Goal: Information Seeking & Learning: Learn about a topic

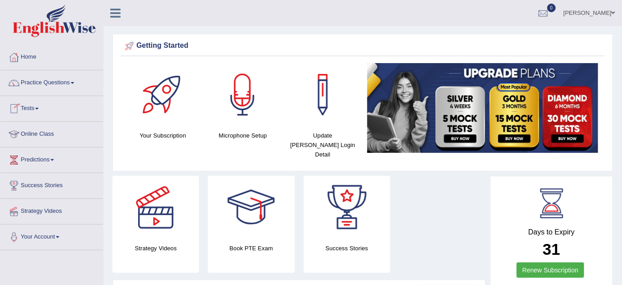
click at [32, 134] on link "Online Class" at bounding box center [51, 133] width 103 height 23
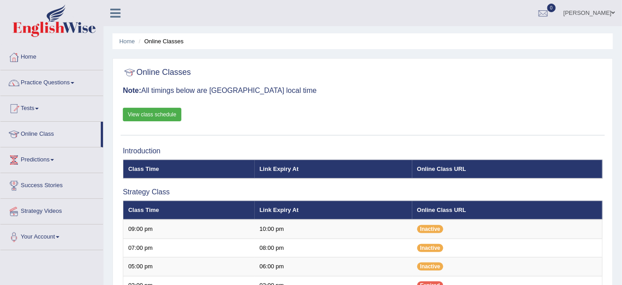
click at [159, 113] on link "View class schedule" at bounding box center [152, 115] width 59 height 14
click at [127, 41] on link "Home" at bounding box center [127, 41] width 16 height 7
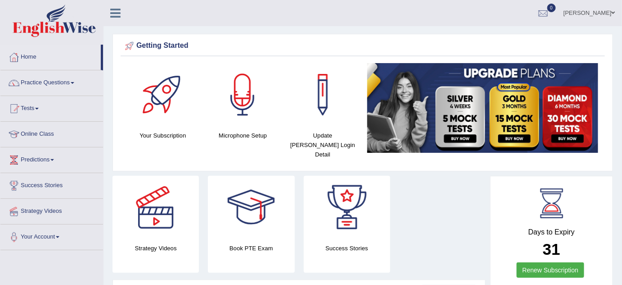
click at [61, 85] on link "Practice Questions" at bounding box center [51, 81] width 103 height 23
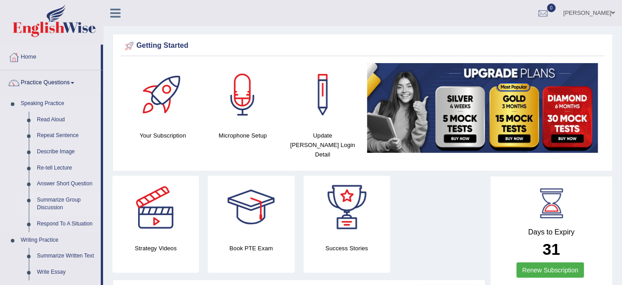
click at [51, 199] on link "Summarize Group Discussion" at bounding box center [67, 204] width 68 height 24
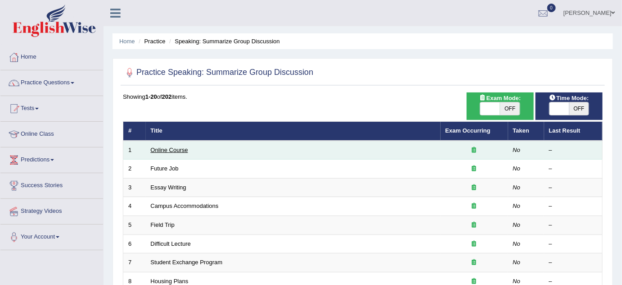
click at [168, 149] on link "Online Course" at bounding box center [169, 149] width 37 height 7
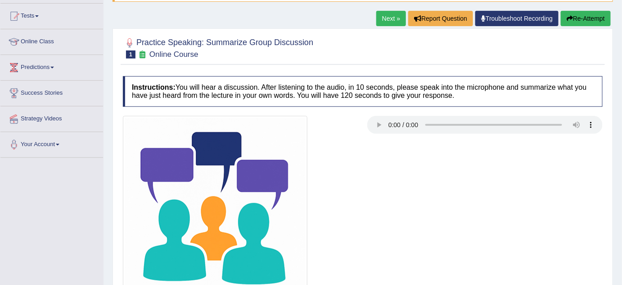
scroll to position [125, 0]
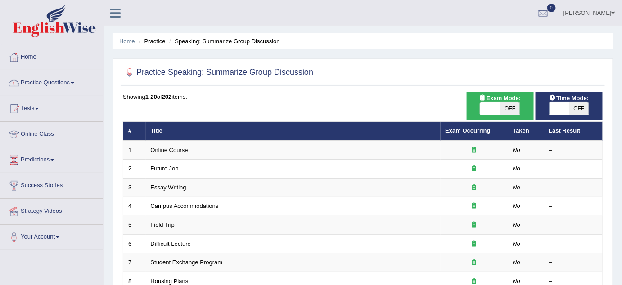
click at [74, 82] on span at bounding box center [73, 83] width 4 height 2
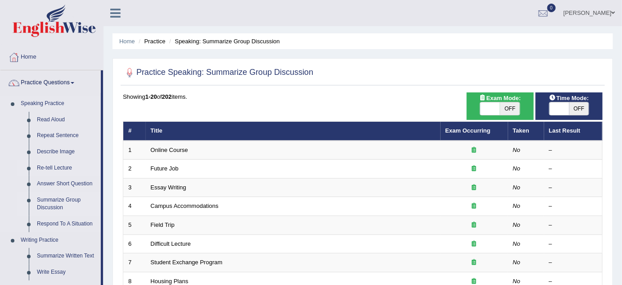
click at [60, 166] on link "Re-tell Lecture" at bounding box center [67, 168] width 68 height 16
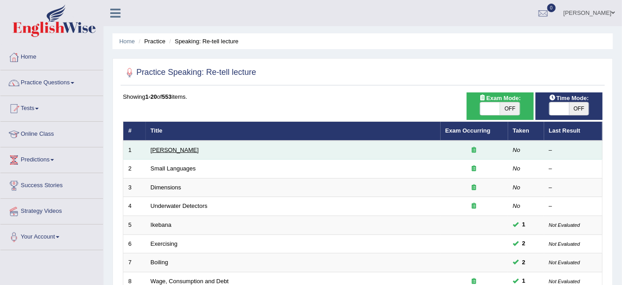
click at [155, 150] on link "[PERSON_NAME]" at bounding box center [175, 149] width 48 height 7
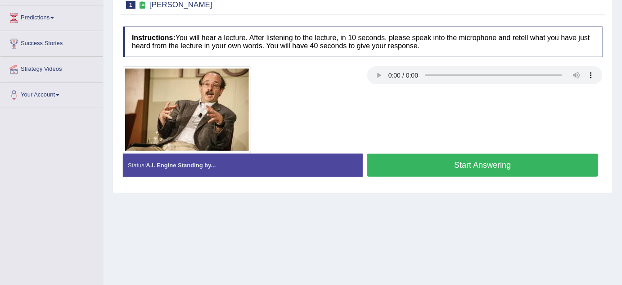
scroll to position [169, 0]
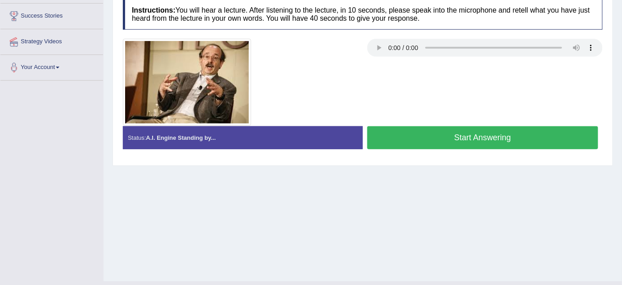
click at [433, 130] on button "Start Answering" at bounding box center [483, 137] width 231 height 23
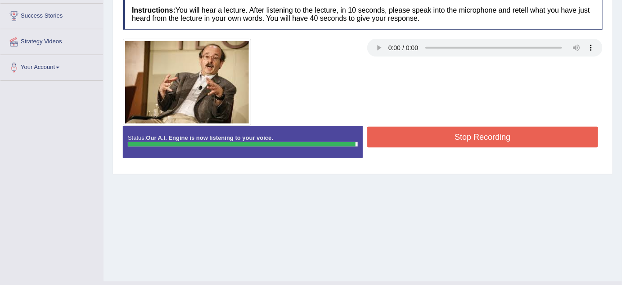
click at [433, 130] on button "Stop Recording" at bounding box center [483, 137] width 231 height 21
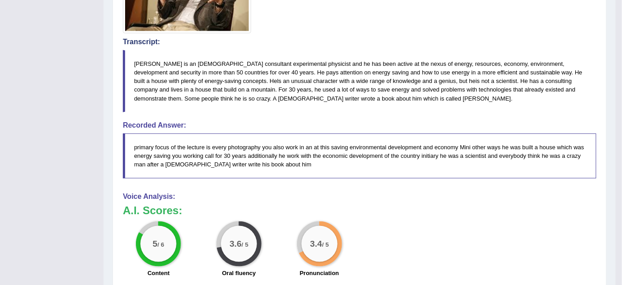
scroll to position [300, 0]
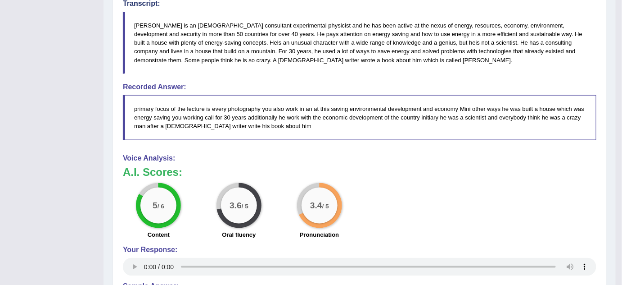
drag, startPoint x: 622, startPoint y: 16, endPoint x: 627, endPoint y: 15, distance: 5.6
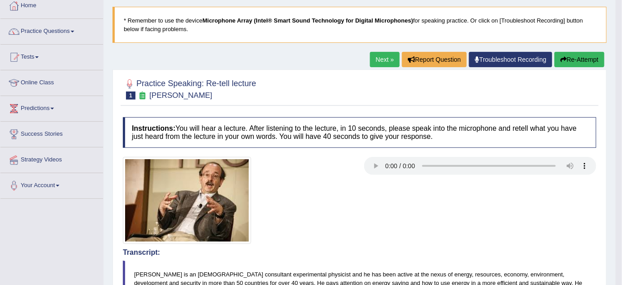
scroll to position [0, 0]
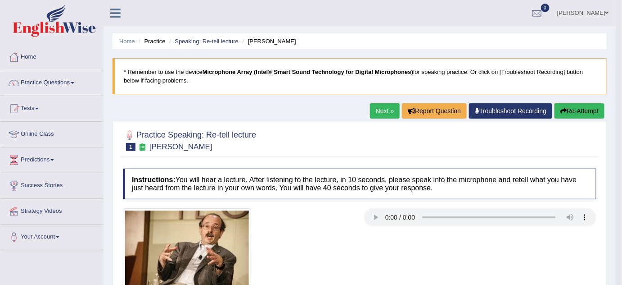
click at [572, 109] on button "Re-Attempt" at bounding box center [580, 110] width 50 height 15
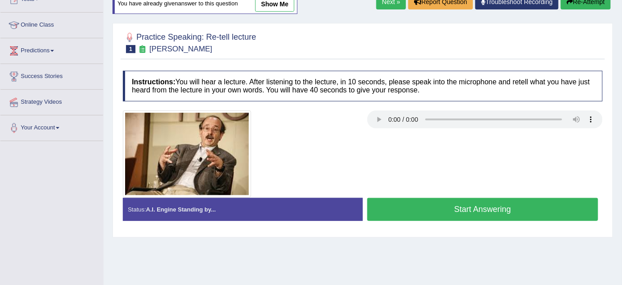
scroll to position [136, 0]
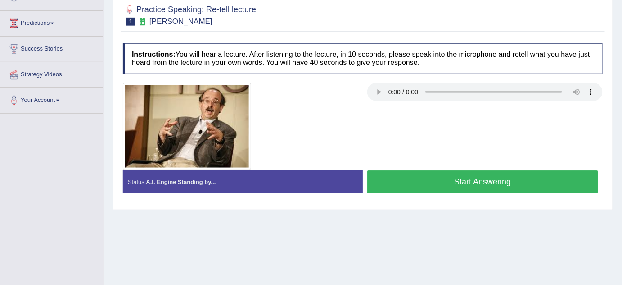
click at [504, 188] on button "Start Answering" at bounding box center [483, 181] width 231 height 23
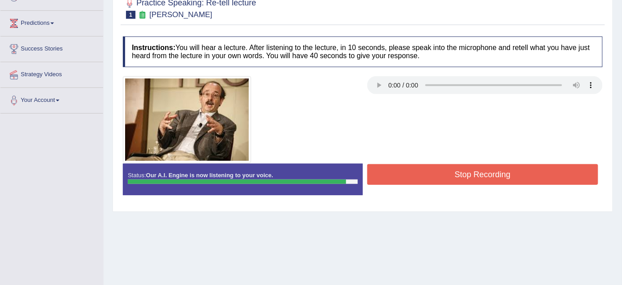
click at [480, 167] on button "Stop Recording" at bounding box center [483, 174] width 231 height 21
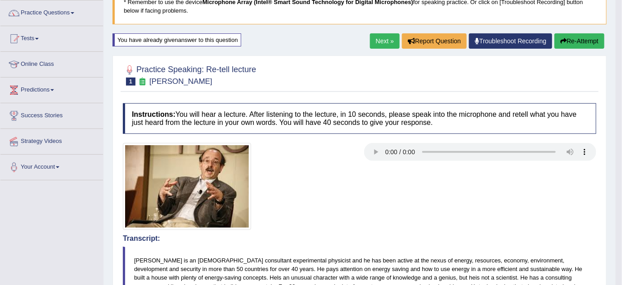
scroll to position [68, 0]
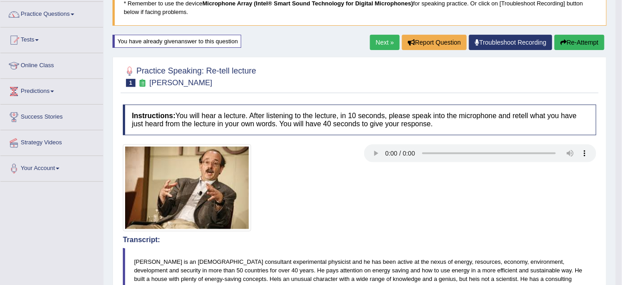
click at [585, 43] on button "Re-Attempt" at bounding box center [580, 42] width 50 height 15
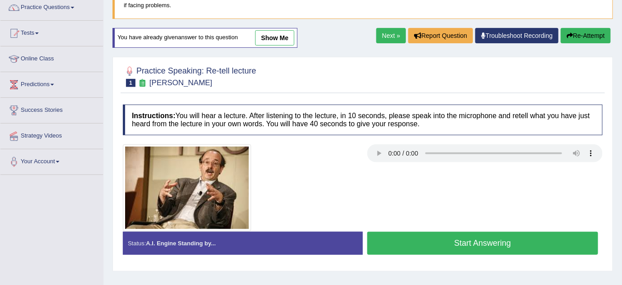
click at [443, 237] on button "Start Answering" at bounding box center [483, 242] width 231 height 23
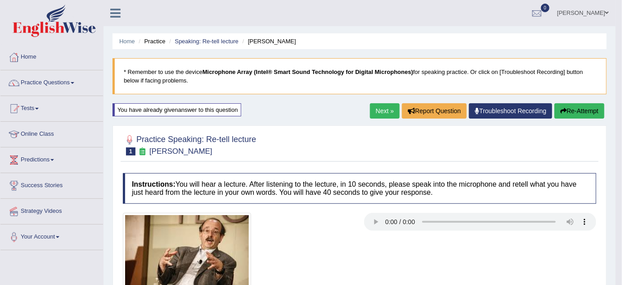
click at [378, 115] on link "Next »" at bounding box center [385, 110] width 30 height 15
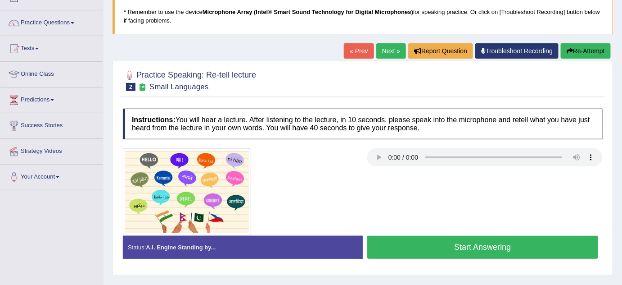
scroll to position [104, 0]
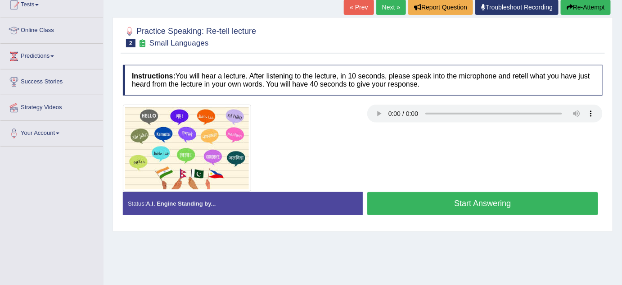
click at [428, 196] on button "Start Answering" at bounding box center [483, 203] width 231 height 23
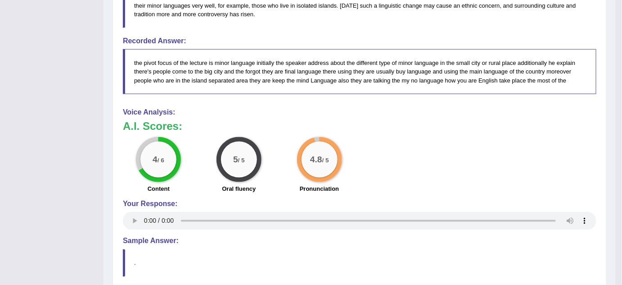
scroll to position [105, 0]
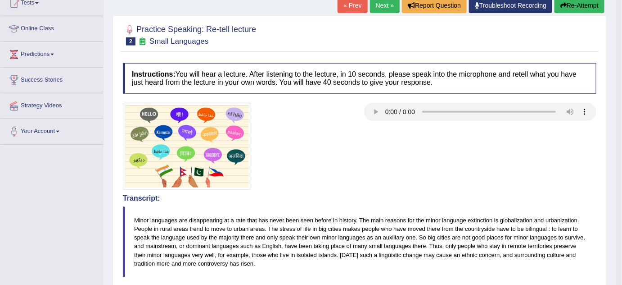
click at [581, 2] on button "Re-Attempt" at bounding box center [580, 5] width 50 height 15
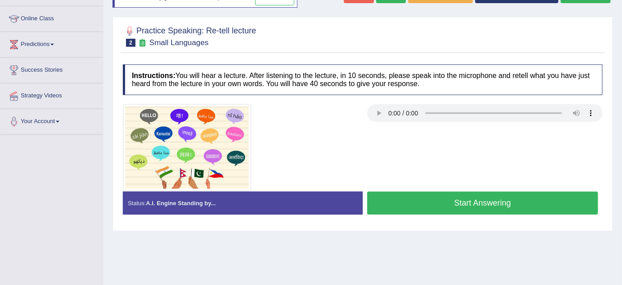
scroll to position [105, 0]
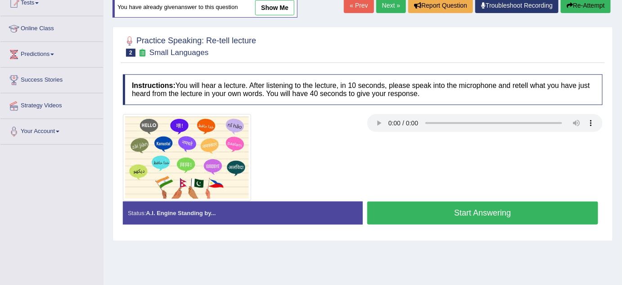
click at [540, 215] on button "Start Answering" at bounding box center [483, 212] width 231 height 23
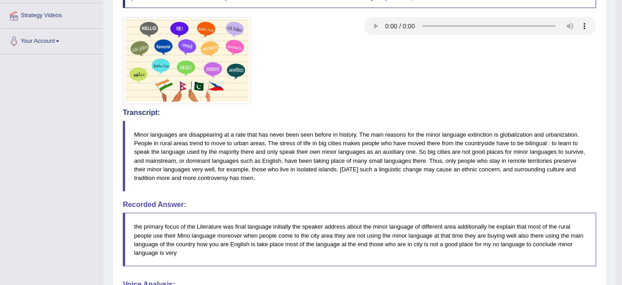
scroll to position [0, 0]
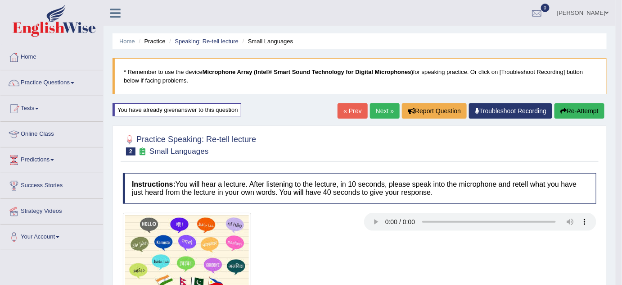
click at [386, 110] on link "Next »" at bounding box center [385, 110] width 30 height 15
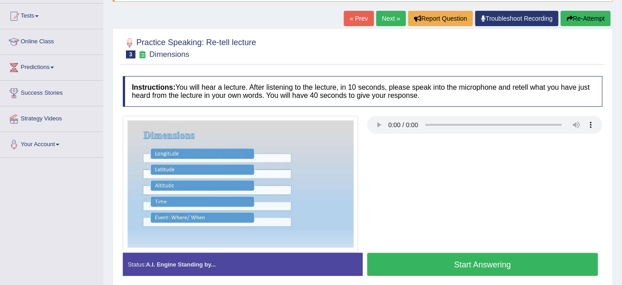
scroll to position [98, 0]
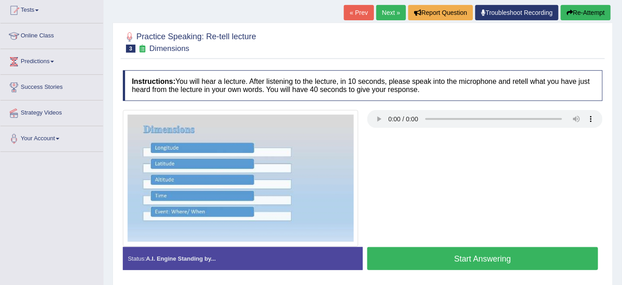
click at [461, 250] on button "Start Answering" at bounding box center [483, 258] width 231 height 23
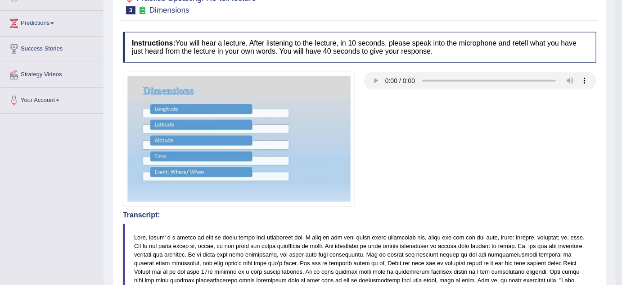
scroll to position [0, 0]
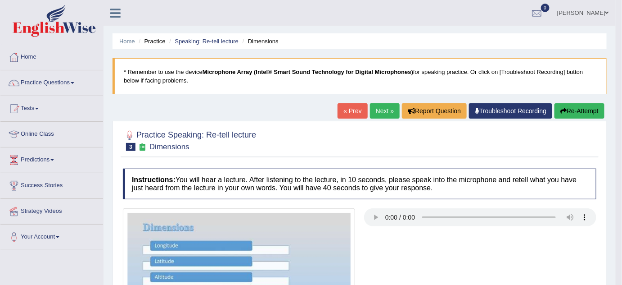
click at [576, 110] on button "Re-Attempt" at bounding box center [580, 110] width 50 height 15
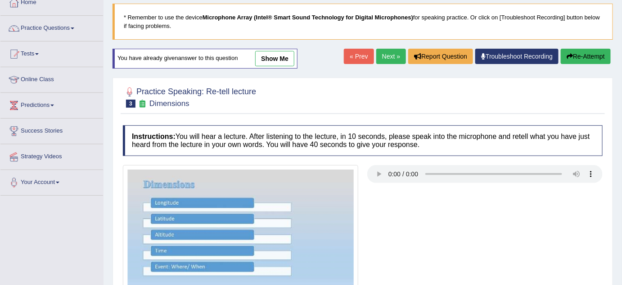
scroll to position [114, 0]
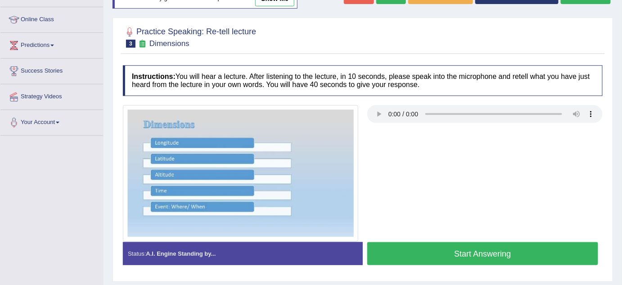
click at [512, 250] on button "Start Answering" at bounding box center [483, 253] width 231 height 23
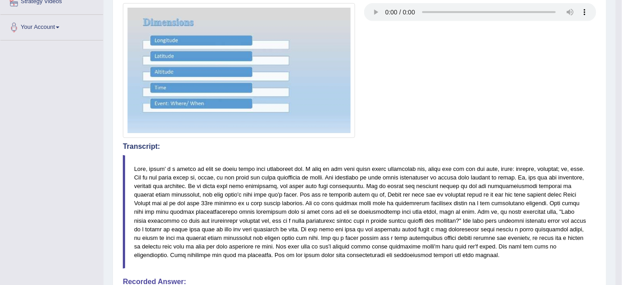
scroll to position [0, 0]
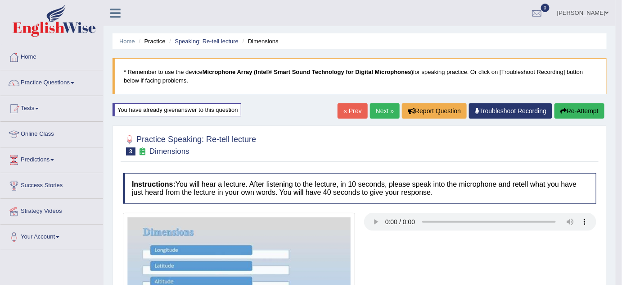
click at [561, 109] on icon "button" at bounding box center [564, 111] width 6 height 6
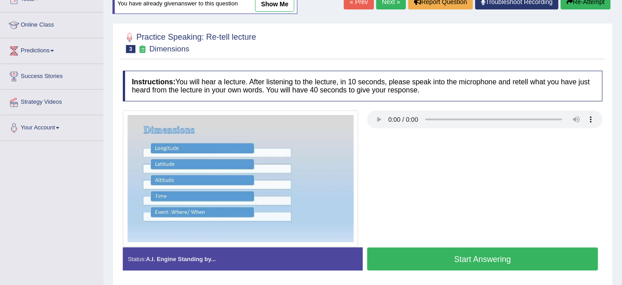
scroll to position [180, 0]
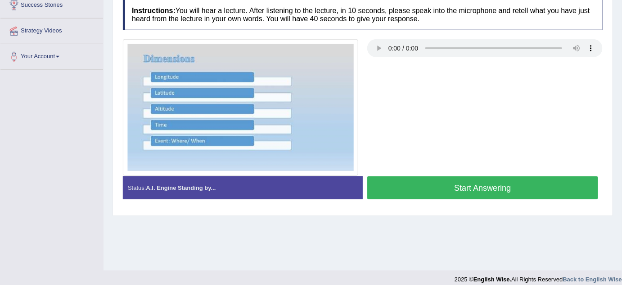
click at [481, 192] on button "Start Answering" at bounding box center [483, 187] width 231 height 23
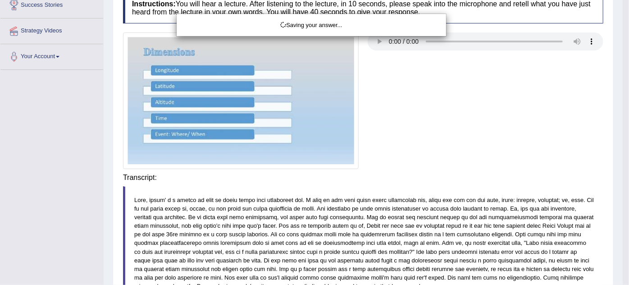
click at [488, 173] on div "Saving your answer..." at bounding box center [314, 142] width 629 height 285
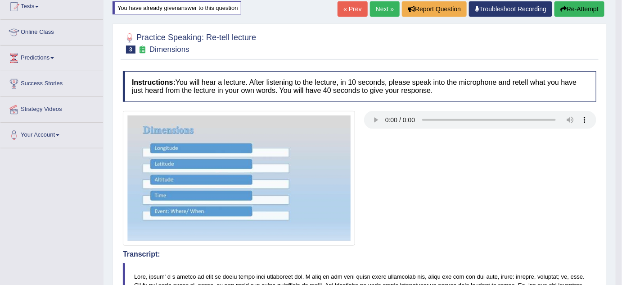
scroll to position [0, 0]
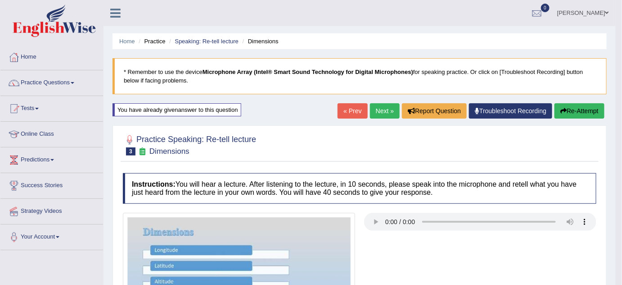
click at [386, 108] on link "Next »" at bounding box center [385, 110] width 30 height 15
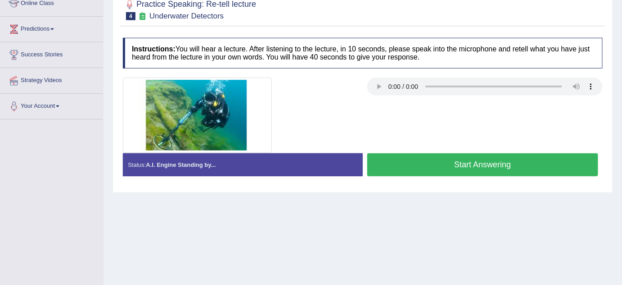
scroll to position [141, 0]
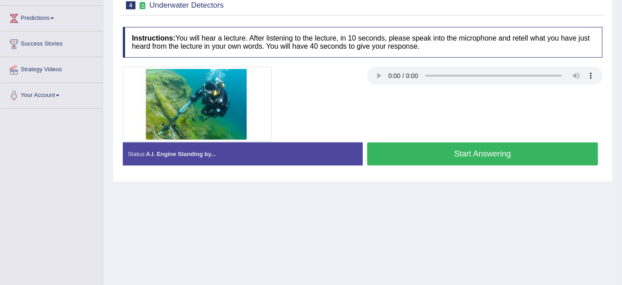
click at [422, 153] on button "Start Answering" at bounding box center [483, 153] width 231 height 23
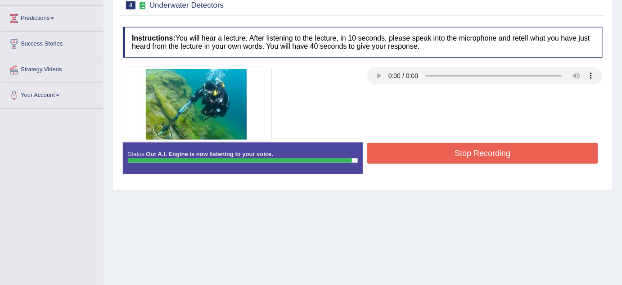
click at [422, 153] on button "Stop Recording" at bounding box center [483, 153] width 231 height 21
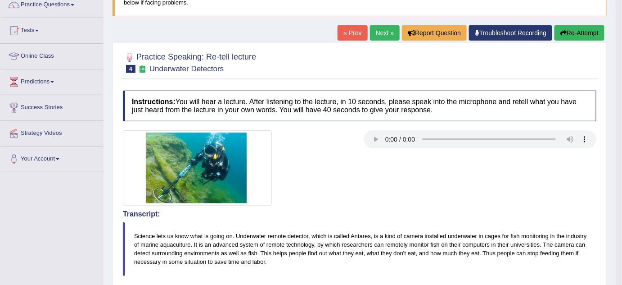
scroll to position [71, 0]
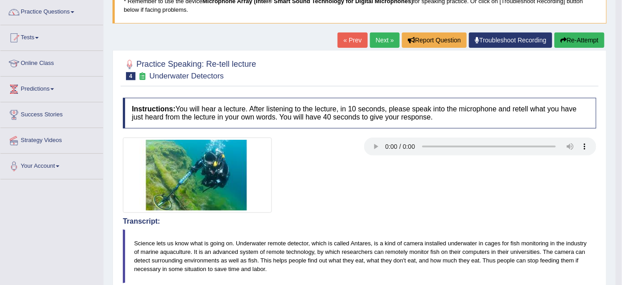
click at [580, 38] on button "Re-Attempt" at bounding box center [580, 39] width 50 height 15
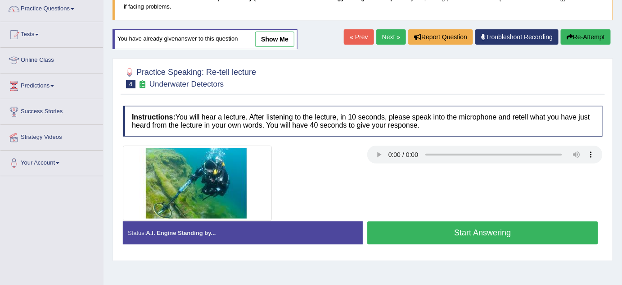
click at [494, 232] on button "Start Answering" at bounding box center [483, 232] width 231 height 23
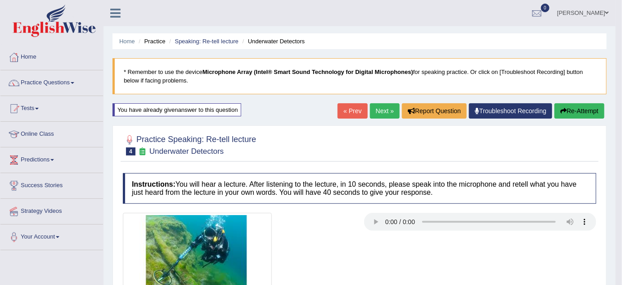
click at [577, 109] on button "Re-Attempt" at bounding box center [580, 110] width 50 height 15
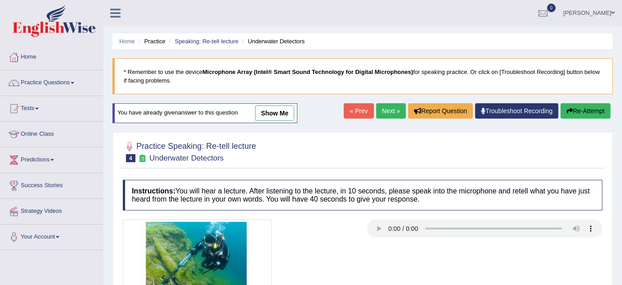
click at [391, 113] on link "Next »" at bounding box center [392, 110] width 30 height 15
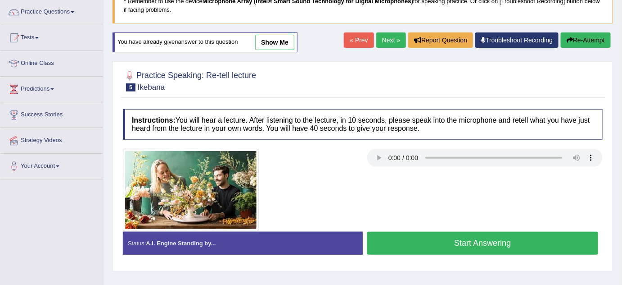
scroll to position [76, 0]
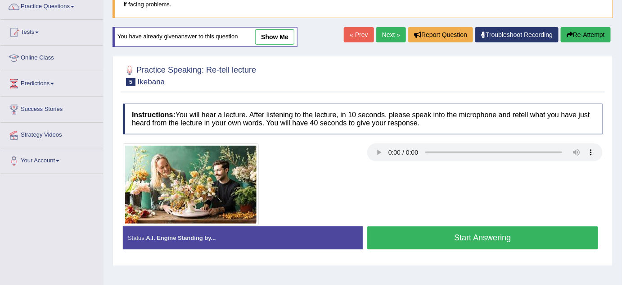
click at [509, 238] on button "Start Answering" at bounding box center [483, 237] width 231 height 23
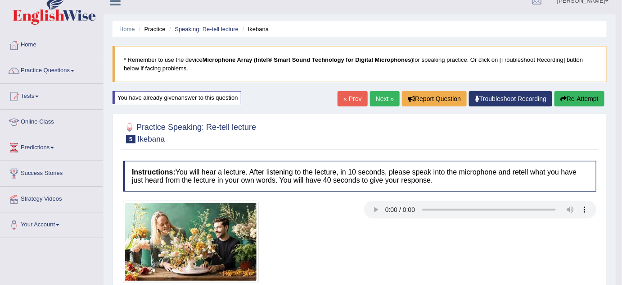
scroll to position [0, 0]
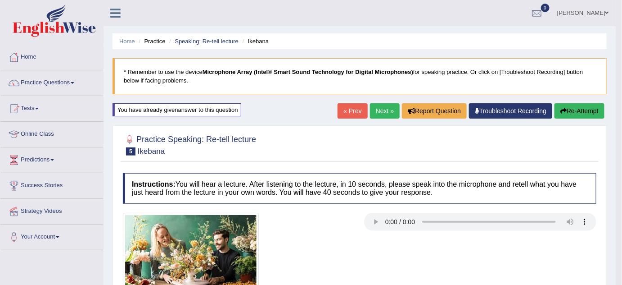
click at [382, 109] on link "Next »" at bounding box center [385, 110] width 30 height 15
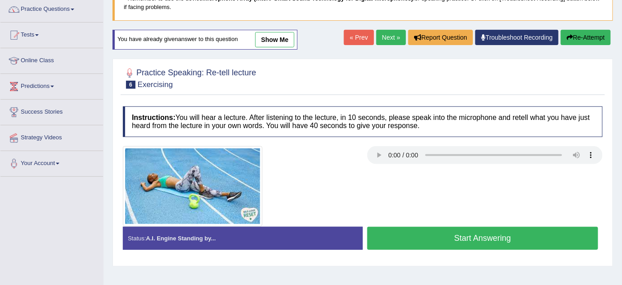
scroll to position [41, 0]
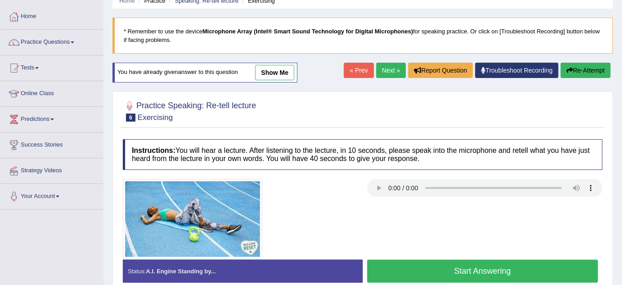
click at [460, 272] on button "Start Answering" at bounding box center [483, 270] width 231 height 23
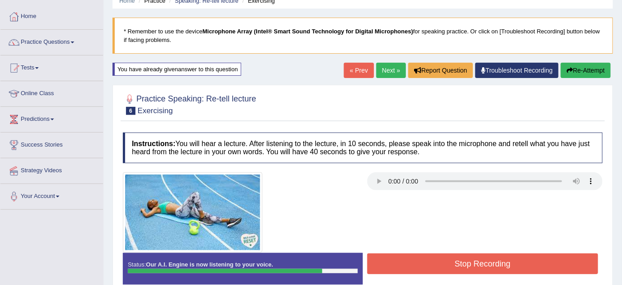
click at [458, 264] on button "Stop Recording" at bounding box center [483, 263] width 231 height 21
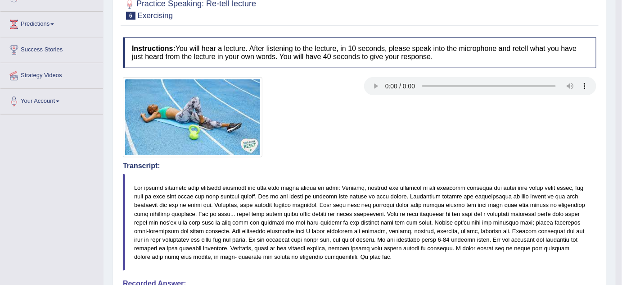
scroll to position [0, 0]
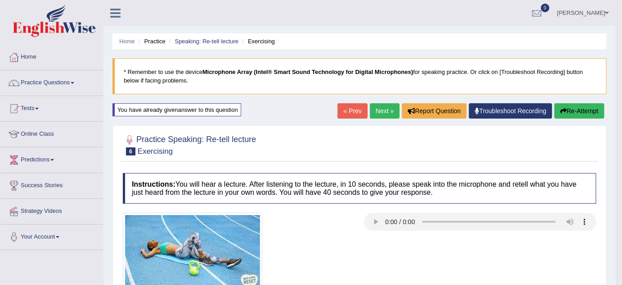
click at [373, 106] on link "Next »" at bounding box center [385, 110] width 30 height 15
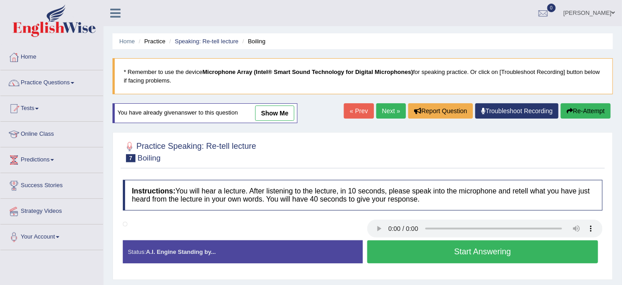
click at [382, 113] on link "Next »" at bounding box center [392, 110] width 30 height 15
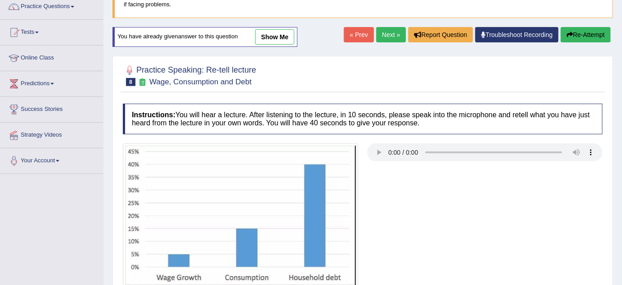
scroll to position [92, 0]
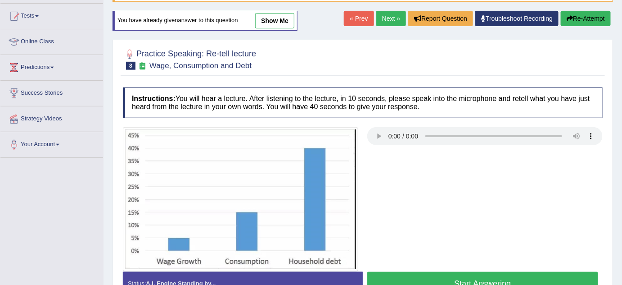
click at [494, 276] on button "Start Answering" at bounding box center [483, 283] width 231 height 23
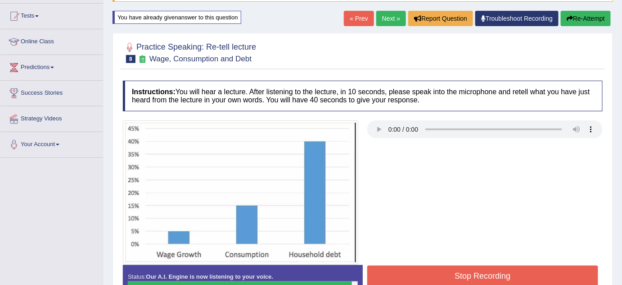
click at [494, 276] on button "Stop Recording" at bounding box center [483, 275] width 231 height 21
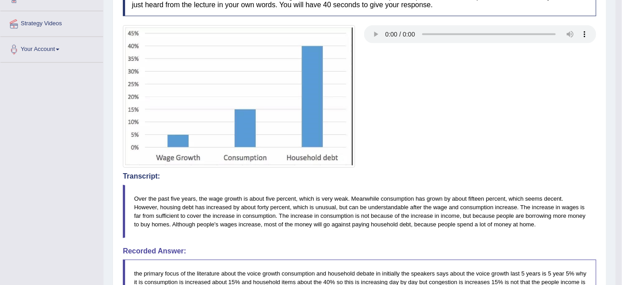
scroll to position [0, 0]
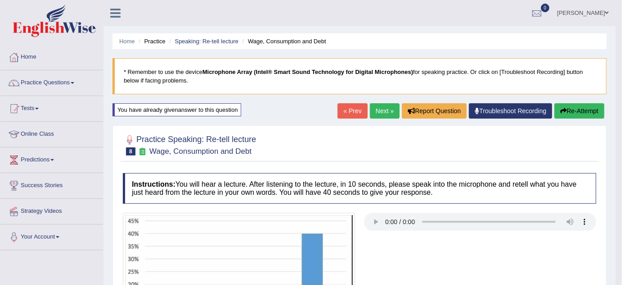
click at [566, 113] on button "Re-Attempt" at bounding box center [580, 110] width 50 height 15
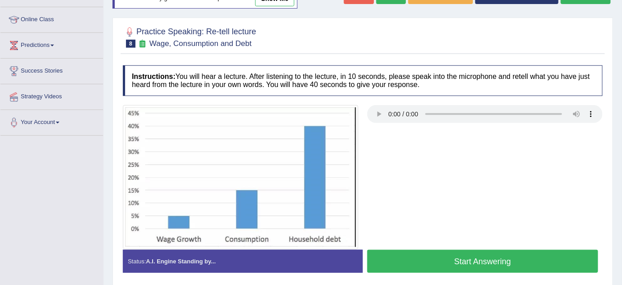
scroll to position [147, 0]
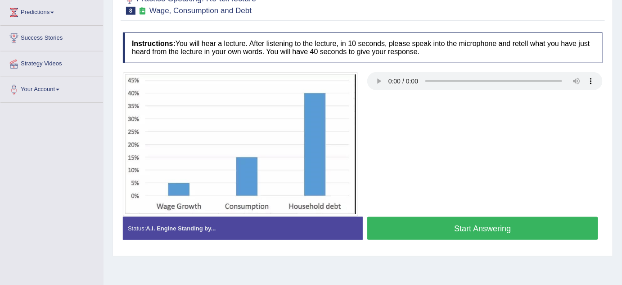
click at [480, 232] on button "Start Answering" at bounding box center [483, 228] width 231 height 23
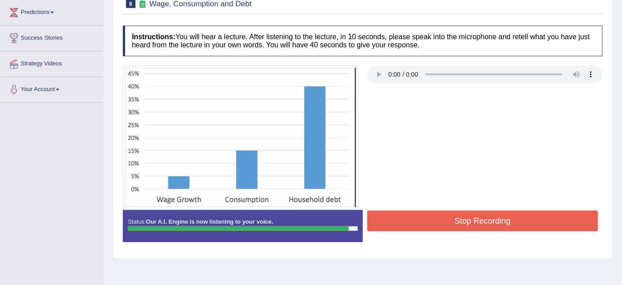
click at [480, 220] on button "Stop Recording" at bounding box center [483, 220] width 231 height 21
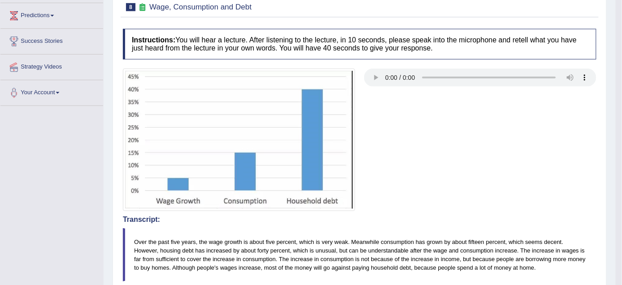
scroll to position [0, 0]
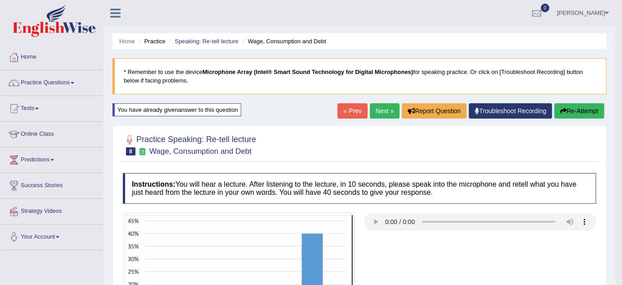
click at [387, 116] on link "Next »" at bounding box center [385, 110] width 30 height 15
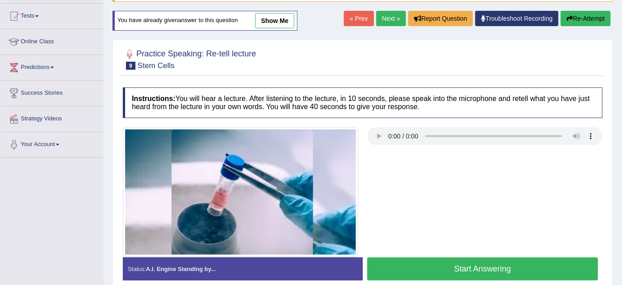
scroll to position [104, 0]
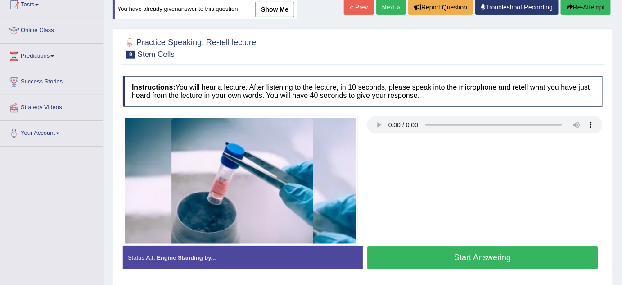
click at [410, 257] on button "Start Answering" at bounding box center [483, 257] width 231 height 23
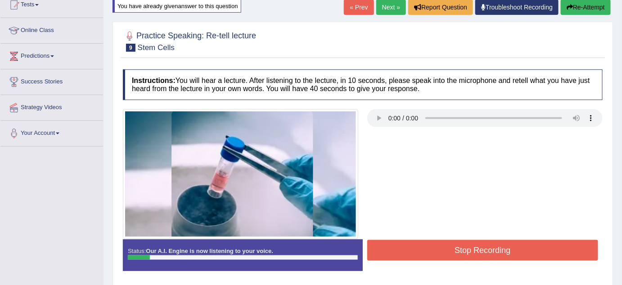
click at [410, 257] on button "Stop Recording" at bounding box center [483, 250] width 231 height 21
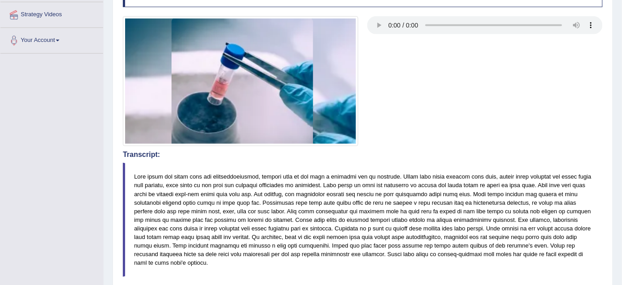
scroll to position [0, 0]
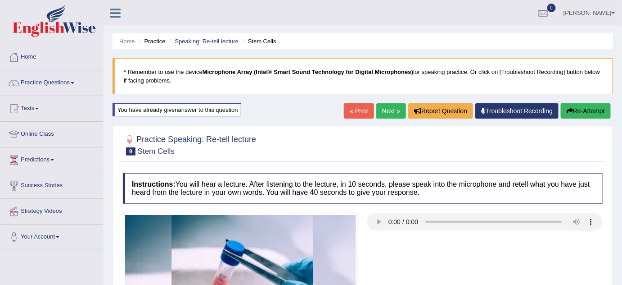
click at [576, 106] on button "Re-Attempt" at bounding box center [586, 110] width 50 height 15
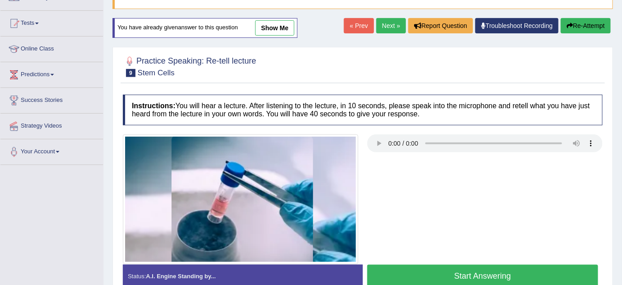
scroll to position [92, 0]
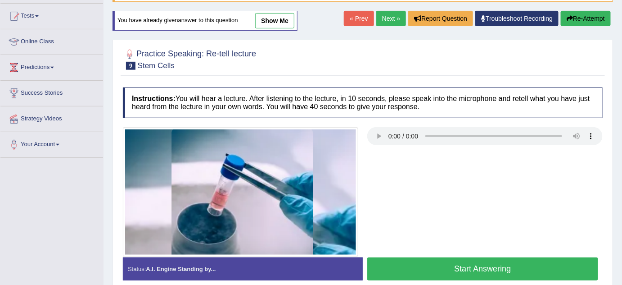
click at [424, 265] on button "Start Answering" at bounding box center [483, 268] width 231 height 23
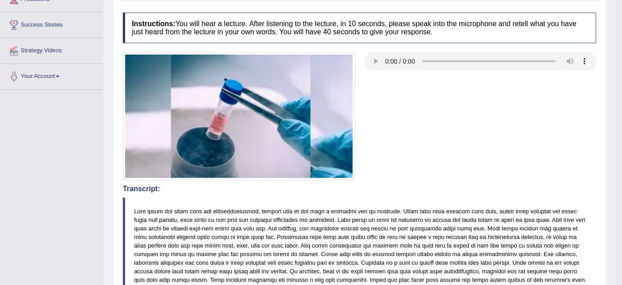
scroll to position [0, 0]
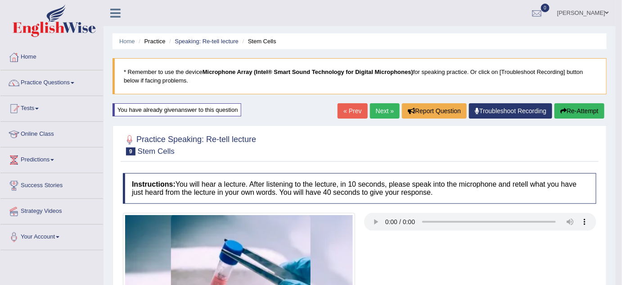
click at [567, 113] on button "Re-Attempt" at bounding box center [580, 110] width 50 height 15
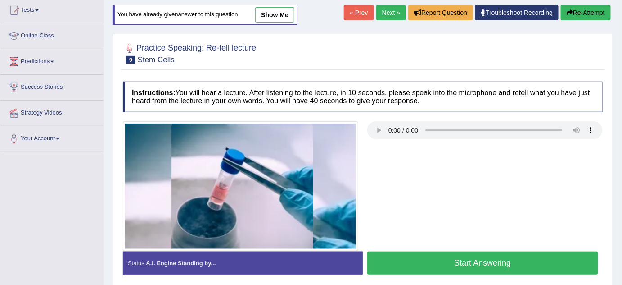
scroll to position [104, 0]
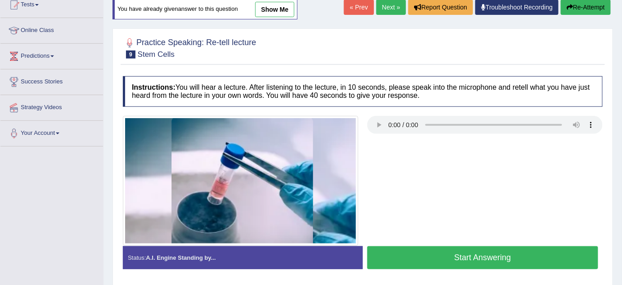
click at [506, 259] on button "Start Answering" at bounding box center [483, 257] width 231 height 23
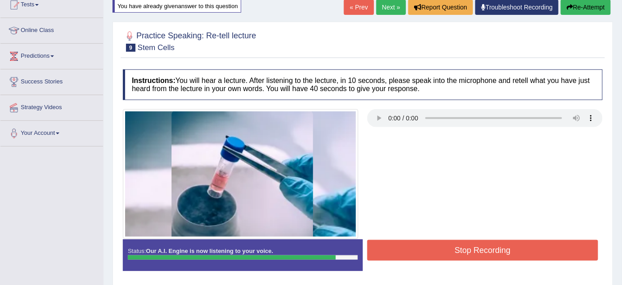
click at [509, 245] on button "Stop Recording" at bounding box center [483, 250] width 231 height 21
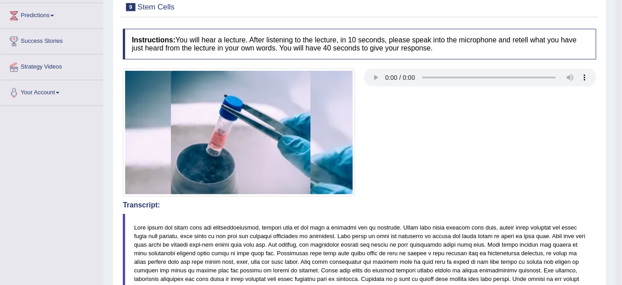
scroll to position [0, 0]
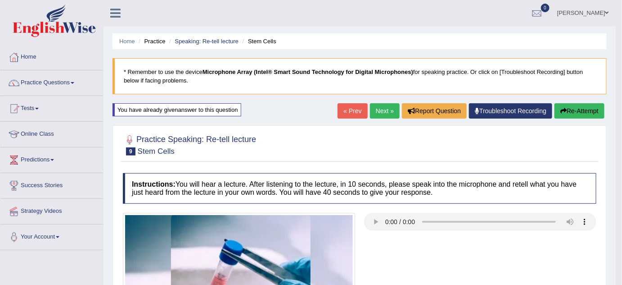
click at [583, 108] on button "Re-Attempt" at bounding box center [580, 110] width 50 height 15
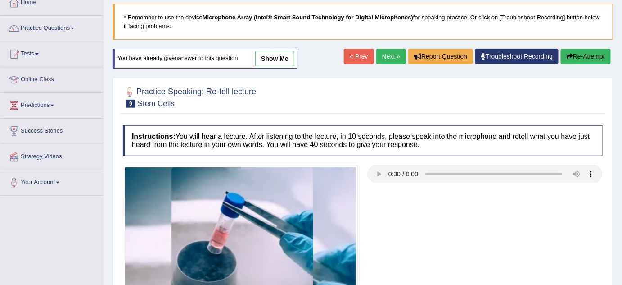
scroll to position [92, 0]
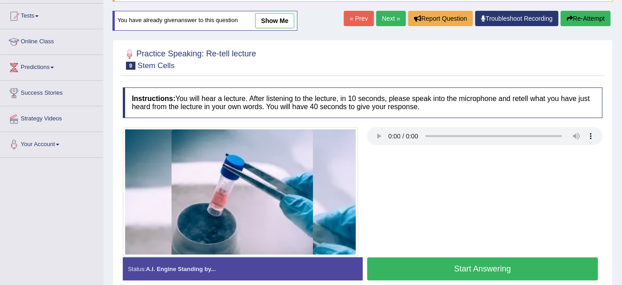
click at [451, 268] on button "Start Answering" at bounding box center [483, 268] width 231 height 23
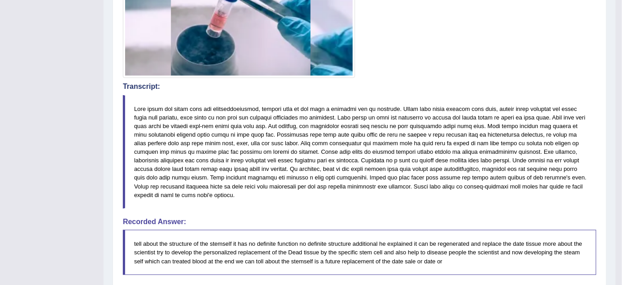
scroll to position [14, 0]
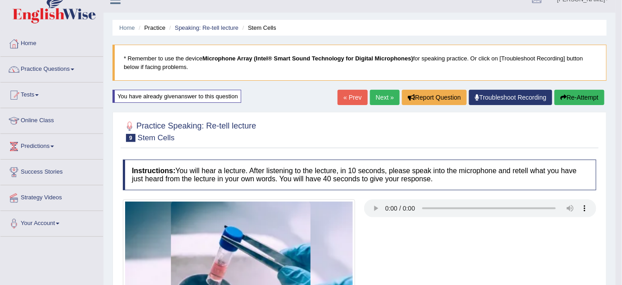
click at [387, 97] on link "Next »" at bounding box center [385, 97] width 30 height 15
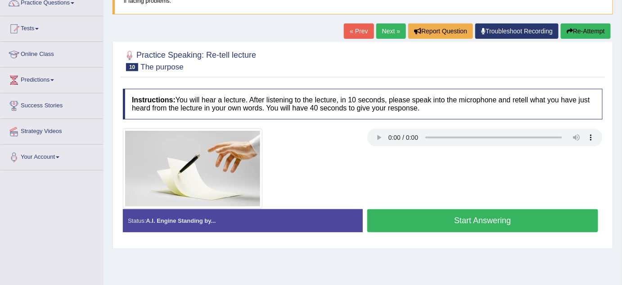
scroll to position [82, 0]
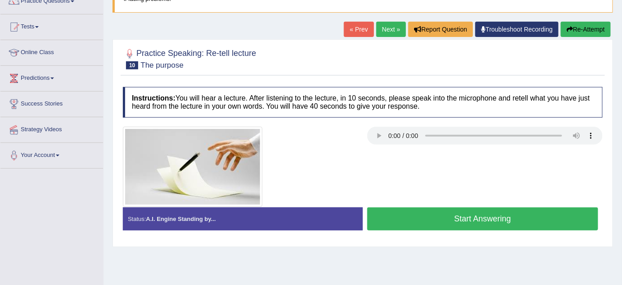
click at [478, 220] on button "Start Answering" at bounding box center [483, 218] width 231 height 23
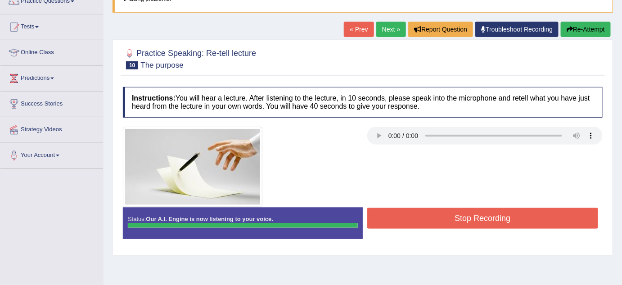
click at [478, 220] on div "Instructions: You will hear a lecture. After listening to the lecture, in 10 se…" at bounding box center [363, 166] width 485 height 168
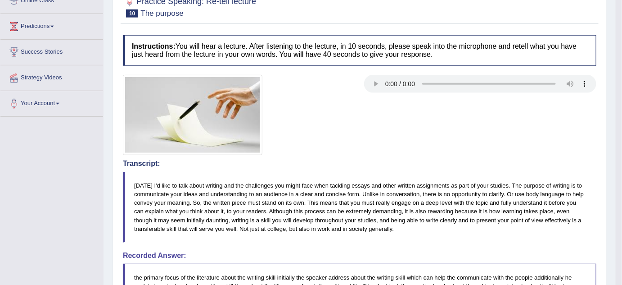
scroll to position [0, 0]
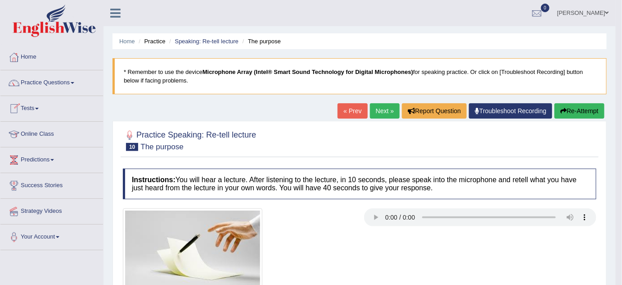
click at [39, 108] on span at bounding box center [37, 109] width 4 height 2
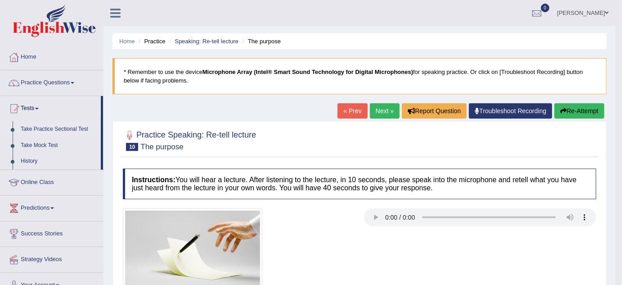
click at [50, 127] on link "Take Practice Sectional Test" at bounding box center [59, 129] width 84 height 16
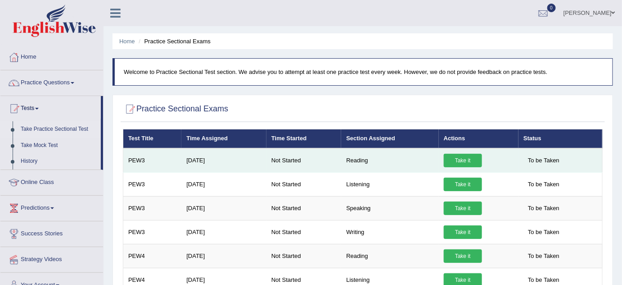
click at [453, 159] on link "Take it" at bounding box center [463, 161] width 38 height 14
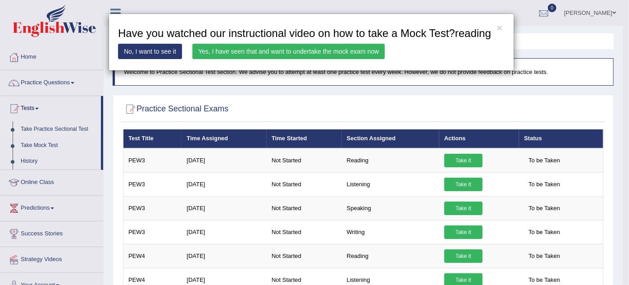
click at [238, 49] on link "Yes, I have seen that and want to undertake the mock exam now" at bounding box center [288, 51] width 192 height 15
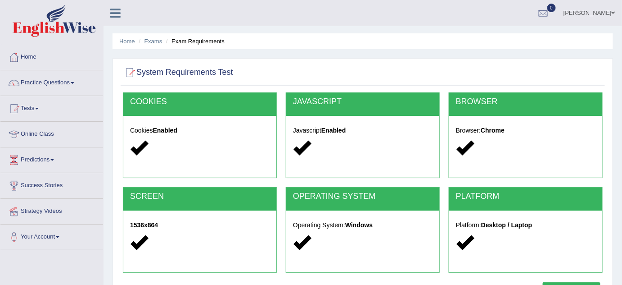
click at [241, 108] on div "COOKIES" at bounding box center [199, 104] width 153 height 23
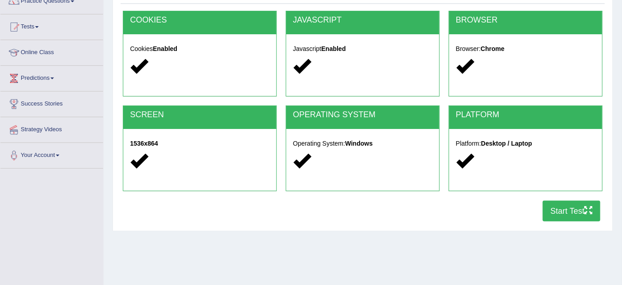
scroll to position [98, 0]
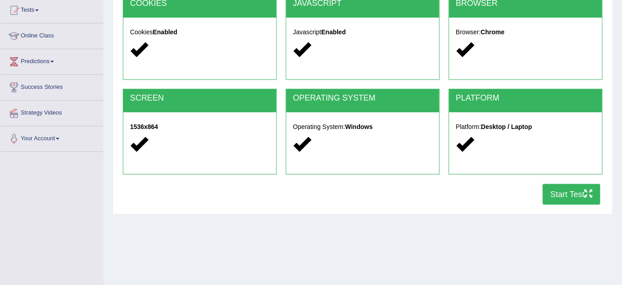
click at [568, 192] on button "Start Test" at bounding box center [572, 194] width 58 height 21
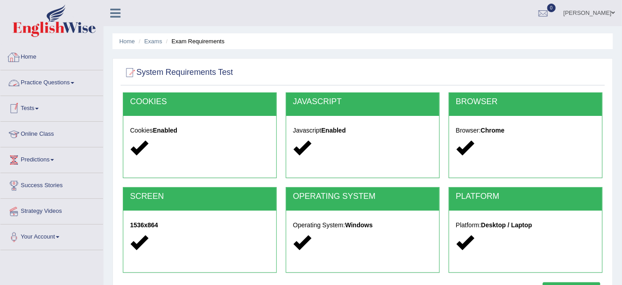
click at [32, 59] on link "Home" at bounding box center [51, 56] width 103 height 23
